Goal: Transaction & Acquisition: Download file/media

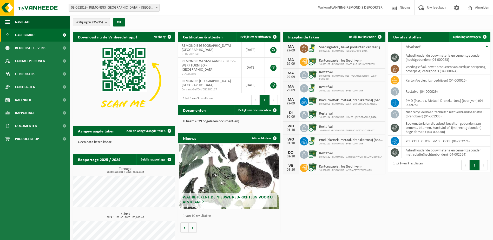
click at [464, 38] on span "Ophaling aanvragen" at bounding box center [467, 36] width 28 height 3
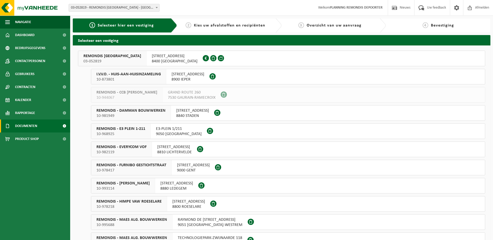
click at [30, 127] on span "Documenten" at bounding box center [26, 126] width 22 height 13
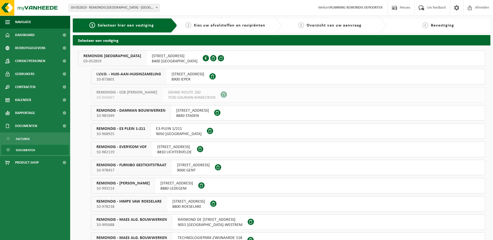
click at [26, 150] on span "Documenten" at bounding box center [25, 150] width 19 height 10
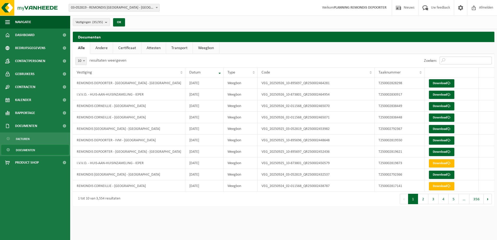
click at [447, 60] on input "Zoeken:" at bounding box center [466, 61] width 52 height 8
paste input "T250002762607"
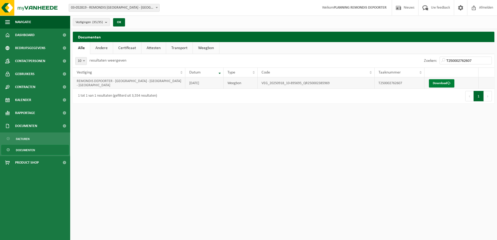
click at [447, 82] on link "Download" at bounding box center [441, 83] width 25 height 8
click at [447, 59] on input "T250002762607" at bounding box center [466, 61] width 52 height 8
click at [448, 59] on input "T250002762607" at bounding box center [466, 61] width 52 height 8
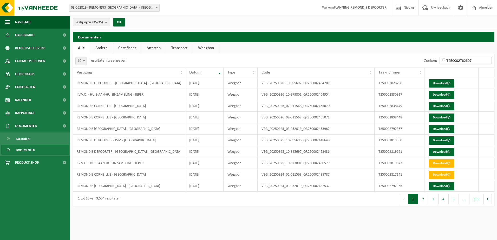
click at [448, 59] on input "T250002762607" at bounding box center [466, 61] width 52 height 8
paste input "6"
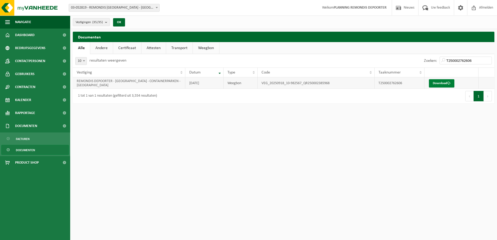
click at [444, 84] on link "Download" at bounding box center [441, 83] width 25 height 8
click at [451, 59] on input "T250002762606" at bounding box center [466, 61] width 52 height 8
paste input "26107"
click at [450, 83] on span at bounding box center [448, 83] width 3 height 3
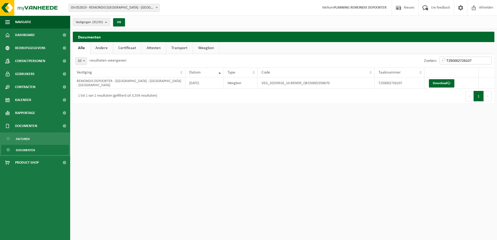
click at [447, 58] on input "T250002726107" at bounding box center [466, 61] width 52 height 8
paste input "1"
click at [449, 83] on span at bounding box center [448, 83] width 3 height 3
click at [457, 63] on input "T250002726101" at bounding box center [466, 61] width 52 height 8
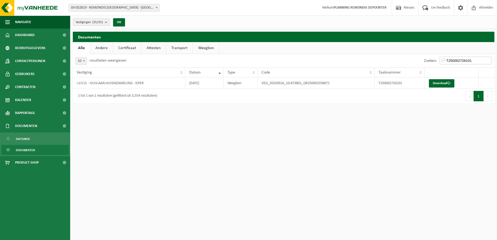
click at [457, 63] on input "T250002726101" at bounding box center [466, 61] width 52 height 8
paste input "18739"
click at [450, 84] on span at bounding box center [448, 83] width 3 height 3
click at [451, 59] on input "T250002718739" at bounding box center [466, 61] width 52 height 8
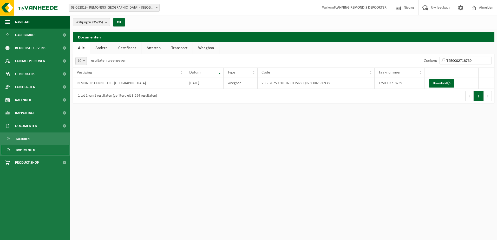
paste input "6"
click at [438, 86] on link "Download" at bounding box center [441, 83] width 25 height 8
click at [458, 60] on input "T250002718736" at bounding box center [466, 61] width 52 height 8
paste input "664993"
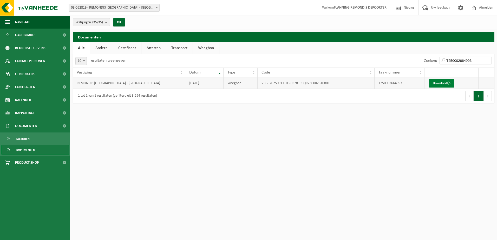
type input "T250002664993"
click at [442, 85] on link "Download" at bounding box center [441, 83] width 25 height 8
